Goal: Navigation & Orientation: Find specific page/section

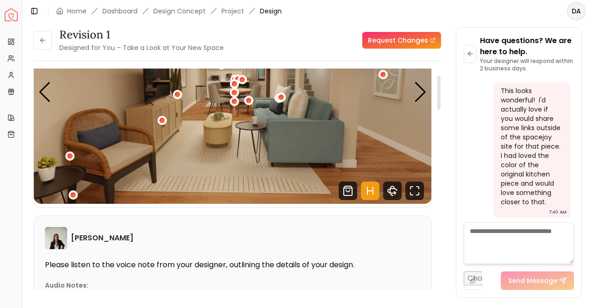
scroll to position [46, 0]
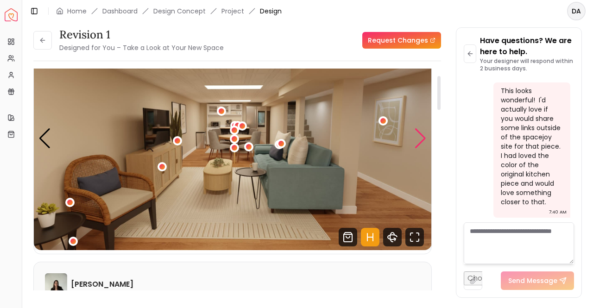
click at [424, 137] on div "Next slide" at bounding box center [420, 138] width 13 height 20
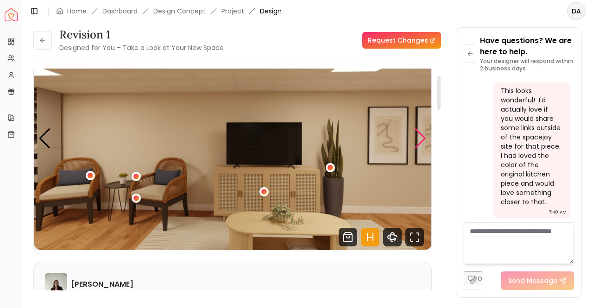
click at [424, 137] on div "Next slide" at bounding box center [420, 138] width 13 height 20
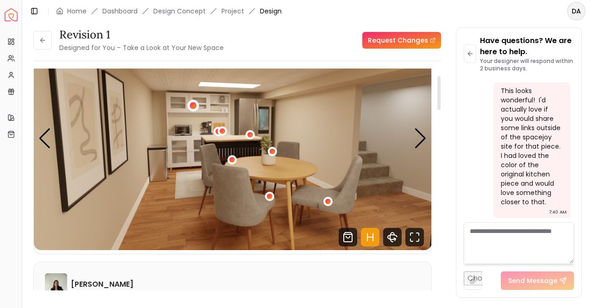
click at [194, 105] on div "3 / 7" at bounding box center [193, 105] width 7 height 7
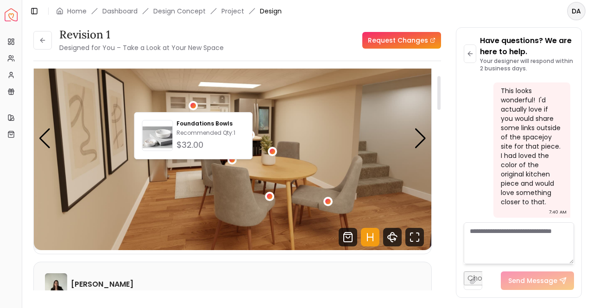
click at [290, 111] on img "3 / 7" at bounding box center [233, 138] width 398 height 224
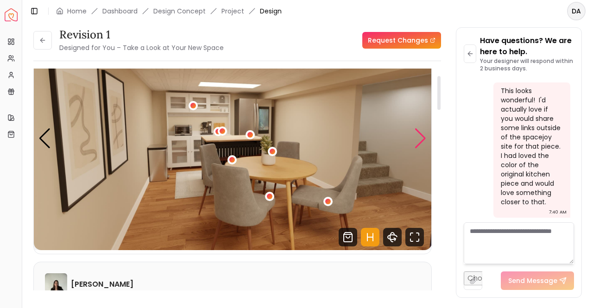
click at [420, 142] on div "Next slide" at bounding box center [420, 138] width 13 height 20
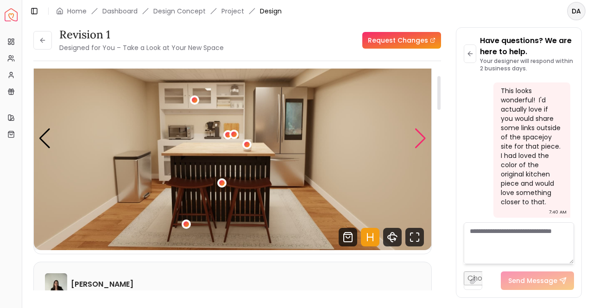
click at [420, 142] on div "Next slide" at bounding box center [420, 138] width 13 height 20
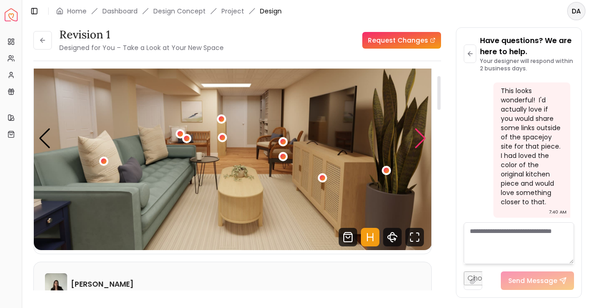
click at [420, 142] on div "Next slide" at bounding box center [420, 138] width 13 height 20
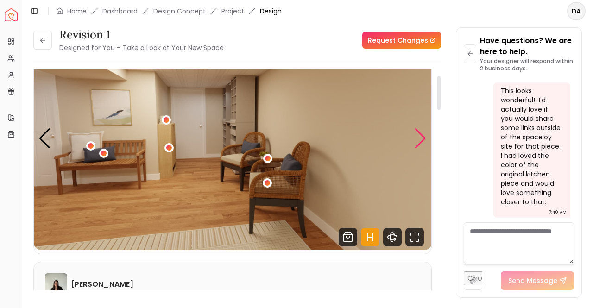
click at [420, 142] on div "Next slide" at bounding box center [420, 138] width 13 height 20
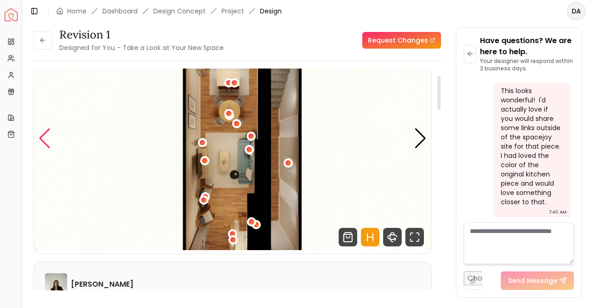
click at [48, 138] on div "Previous slide" at bounding box center [44, 138] width 13 height 20
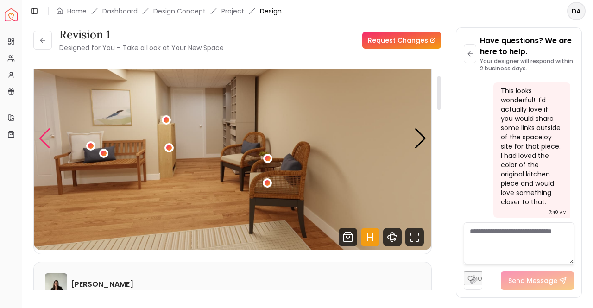
click at [50, 138] on div "Previous slide" at bounding box center [44, 138] width 13 height 20
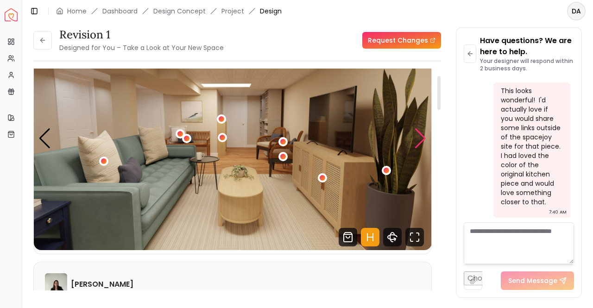
click at [421, 141] on div "Next slide" at bounding box center [420, 138] width 13 height 20
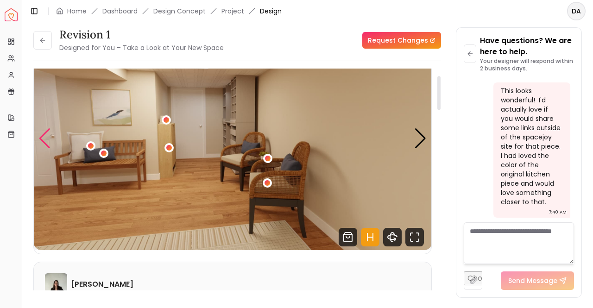
click at [41, 142] on div "Previous slide" at bounding box center [44, 138] width 13 height 20
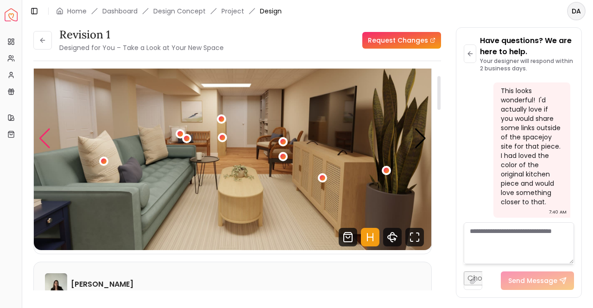
click at [41, 142] on div "Previous slide" at bounding box center [44, 138] width 13 height 20
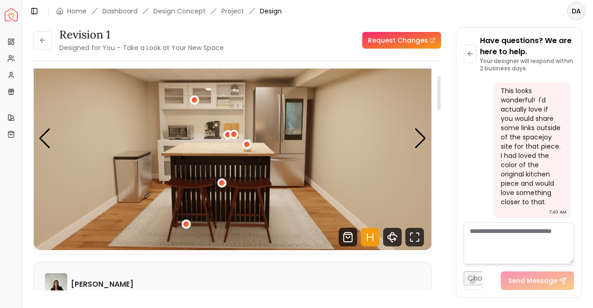
click at [240, 101] on img "4 / 7" at bounding box center [233, 138] width 398 height 224
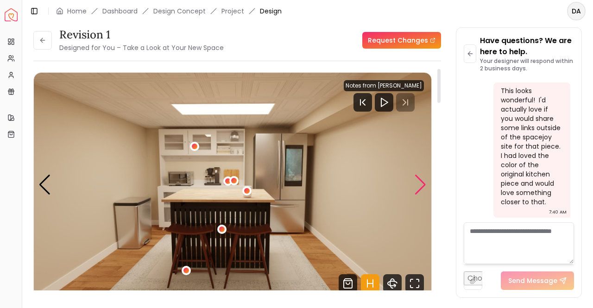
click at [420, 183] on div "Next slide" at bounding box center [420, 185] width 13 height 20
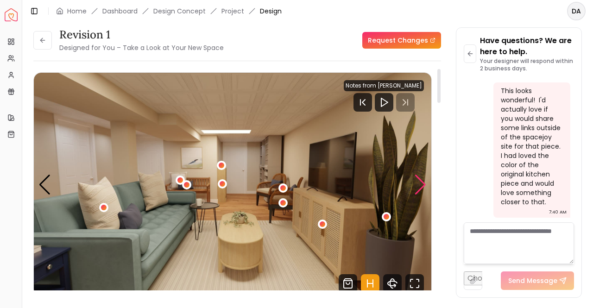
click at [418, 180] on div "Next slide" at bounding box center [420, 185] width 13 height 20
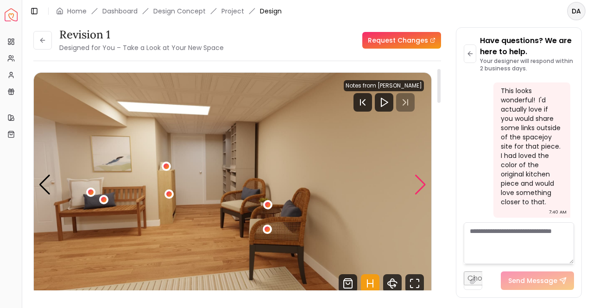
click at [419, 180] on div "Next slide" at bounding box center [420, 185] width 13 height 20
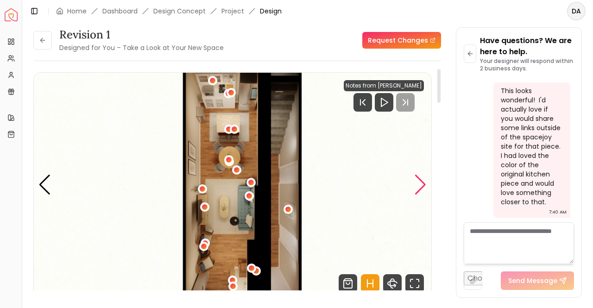
click at [419, 180] on div "Next slide" at bounding box center [420, 185] width 13 height 20
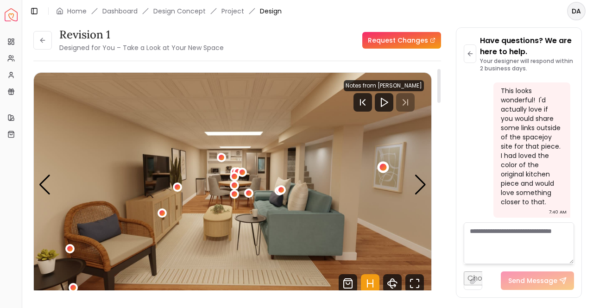
click at [382, 166] on div "1 / 7" at bounding box center [383, 167] width 7 height 7
click at [437, 141] on div at bounding box center [438, 183] width 5 height 229
click at [414, 186] on div "Next slide" at bounding box center [420, 185] width 13 height 20
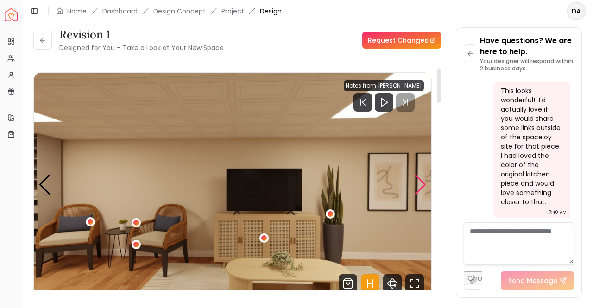
click at [414, 186] on div "Next slide" at bounding box center [420, 185] width 13 height 20
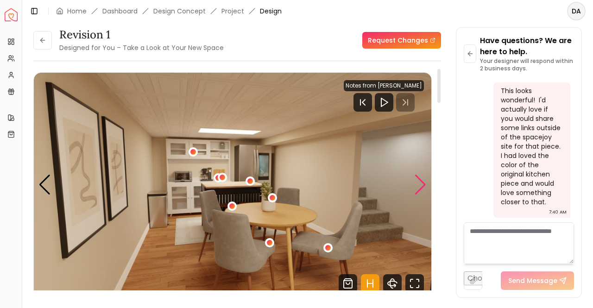
click at [414, 186] on div "Next slide" at bounding box center [420, 185] width 13 height 20
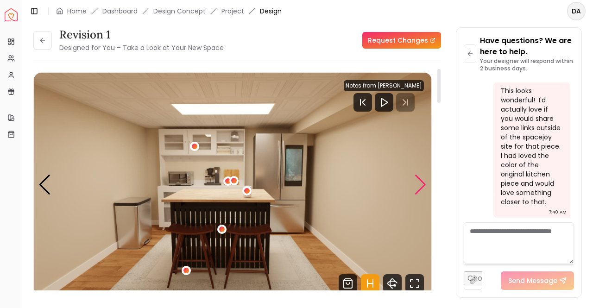
click at [414, 186] on div "Next slide" at bounding box center [420, 185] width 13 height 20
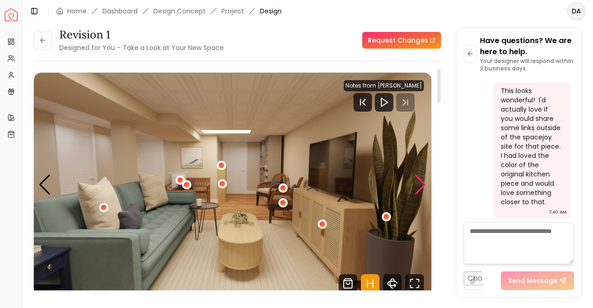
click at [419, 188] on div "Next slide" at bounding box center [420, 185] width 13 height 20
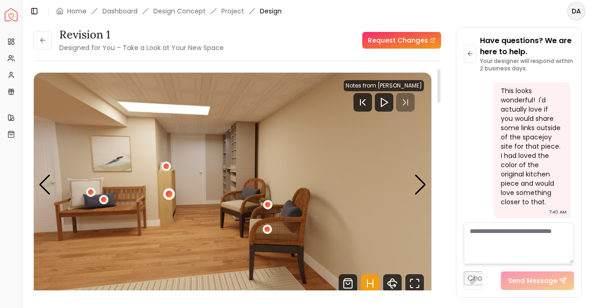
click at [169, 191] on div "6 / 7" at bounding box center [169, 193] width 7 height 7
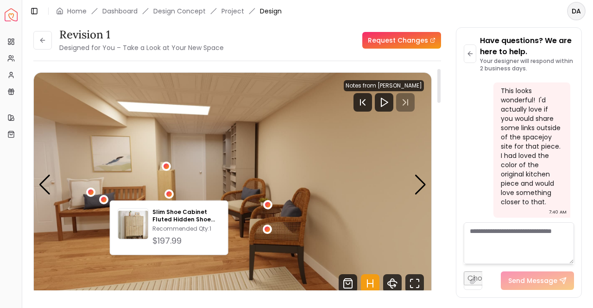
click at [195, 176] on img "6 / 7" at bounding box center [233, 185] width 398 height 224
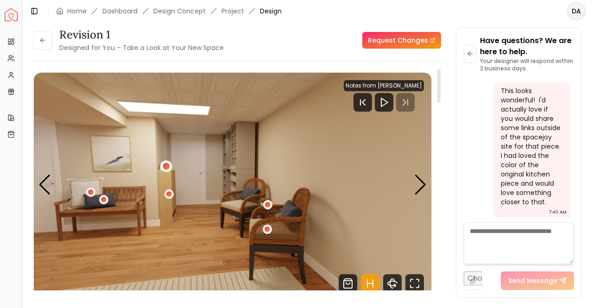
click at [165, 164] on div "6 / 7" at bounding box center [166, 166] width 7 height 7
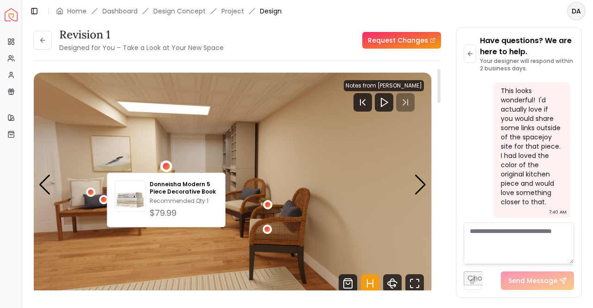
click at [197, 150] on img "6 / 7" at bounding box center [233, 185] width 398 height 224
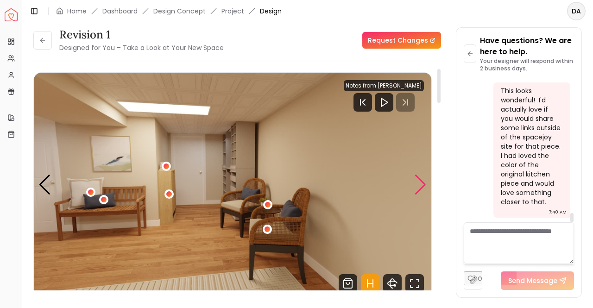
click at [418, 186] on div "Next slide" at bounding box center [420, 185] width 13 height 20
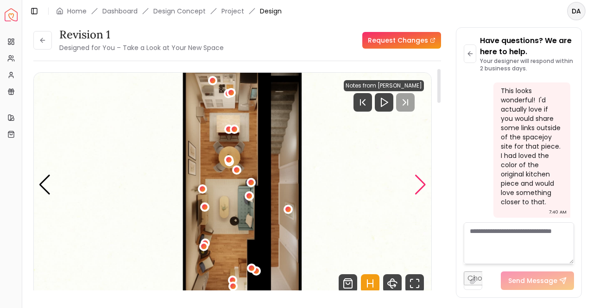
click at [418, 186] on div "Next slide" at bounding box center [420, 185] width 13 height 20
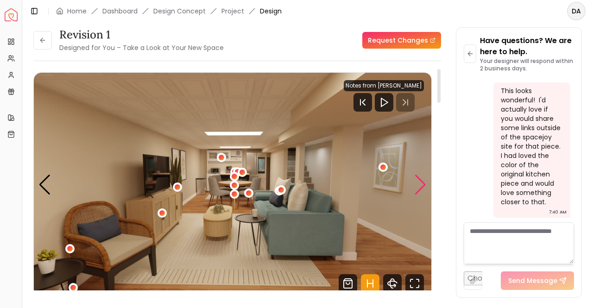
click at [418, 186] on div "Next slide" at bounding box center [420, 185] width 13 height 20
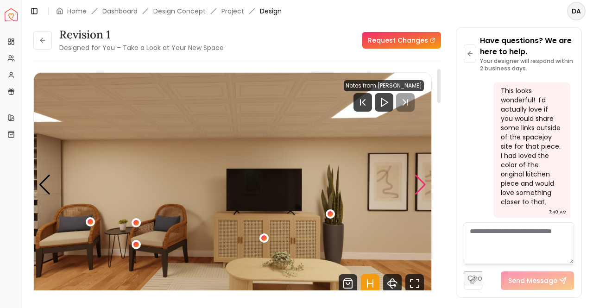
click at [418, 186] on div "Next slide" at bounding box center [420, 185] width 13 height 20
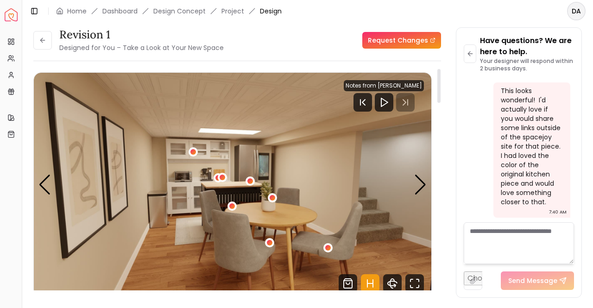
click at [235, 183] on img "3 / 7" at bounding box center [233, 185] width 398 height 224
click at [251, 178] on div "3 / 7" at bounding box center [250, 181] width 7 height 7
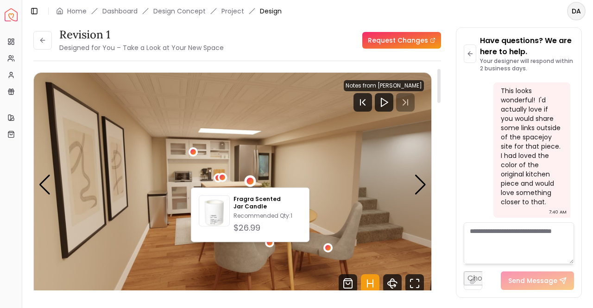
click at [233, 176] on img "3 / 7" at bounding box center [233, 185] width 398 height 224
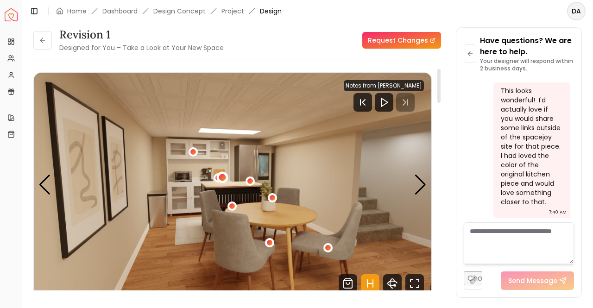
click at [223, 178] on div "3 / 7" at bounding box center [222, 177] width 7 height 7
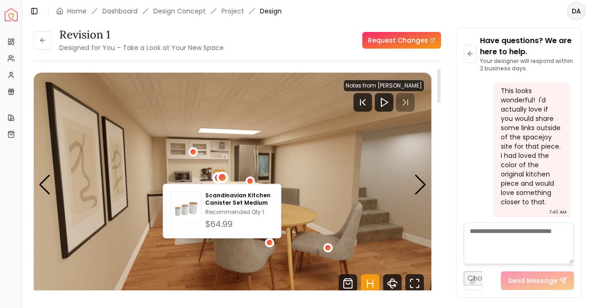
click at [214, 179] on div "3 / 7" at bounding box center [218, 178] width 12 height 12
click at [253, 164] on img "3 / 7" at bounding box center [233, 185] width 398 height 224
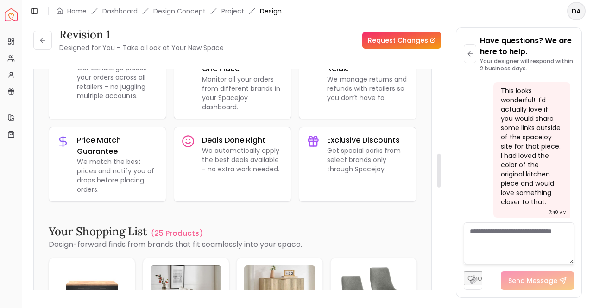
scroll to position [648, 0]
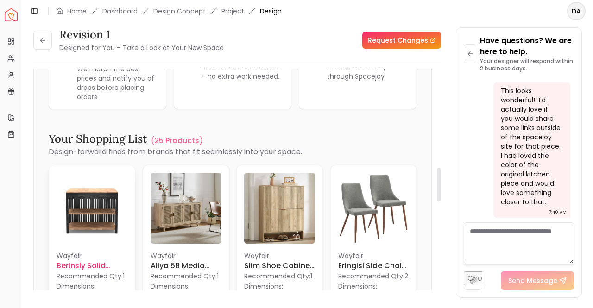
click at [80, 266] on h6 "Berinsly Solid Wood [GEOGRAPHIC_DATA]" at bounding box center [92, 265] width 71 height 11
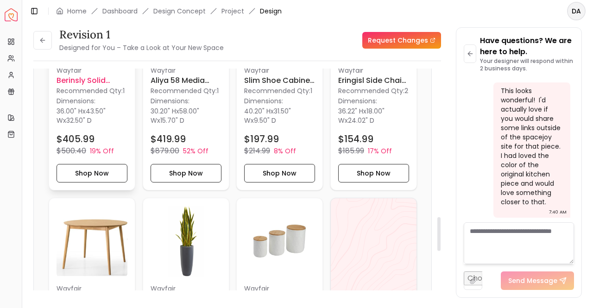
scroll to position [973, 0]
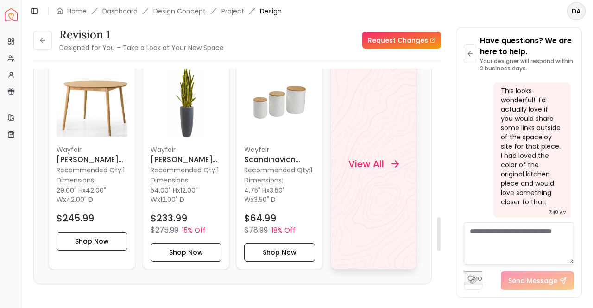
click at [373, 171] on div "View All" at bounding box center [373, 164] width 73 height 28
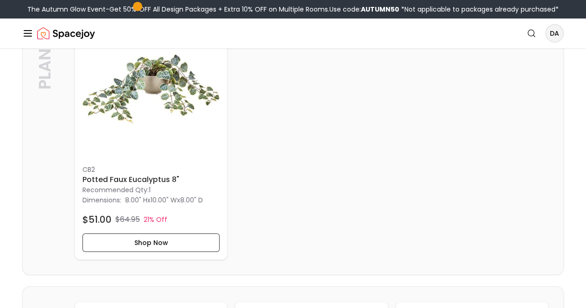
scroll to position [1714, 0]
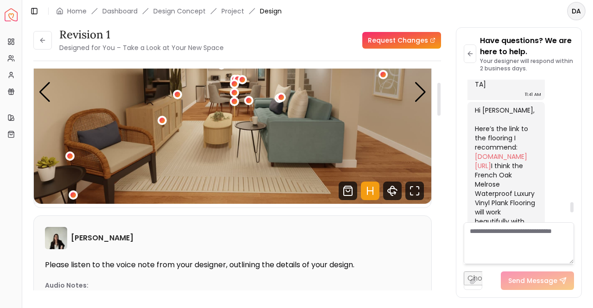
scroll to position [1848, 0]
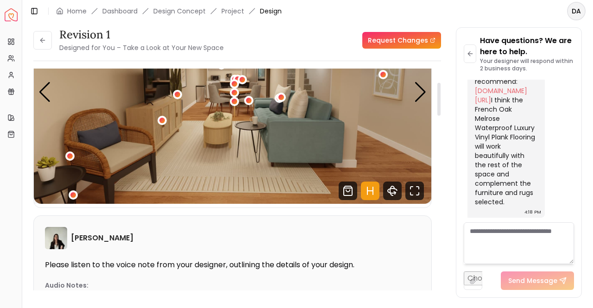
click at [371, 262] on p "Please listen to the voice note from your designer, outlining the details of yo…" at bounding box center [232, 264] width 375 height 9
